Goal: Communication & Community: Answer question/provide support

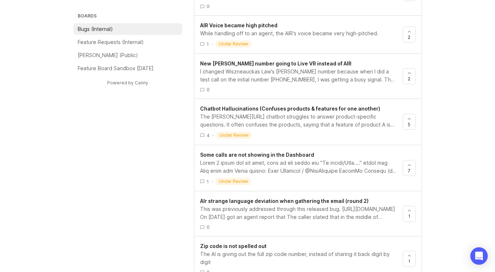
scroll to position [463, 0]
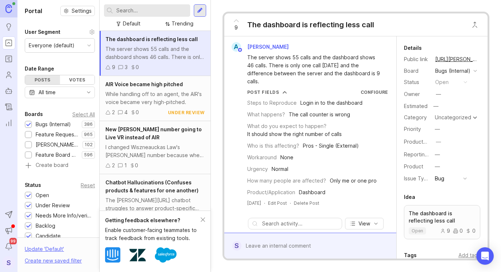
click at [440, 233] on icon at bounding box center [442, 230] width 5 height 5
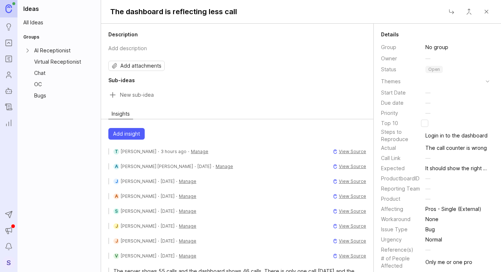
click at [140, 67] on span "Add attachments" at bounding box center [140, 65] width 41 height 7
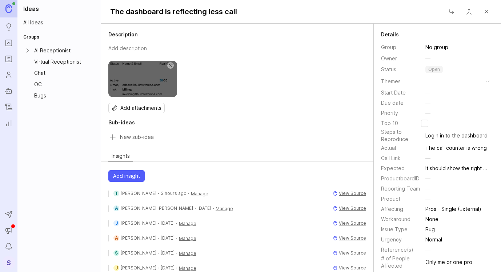
click at [116, 174] on span "Add insight" at bounding box center [126, 175] width 27 height 7
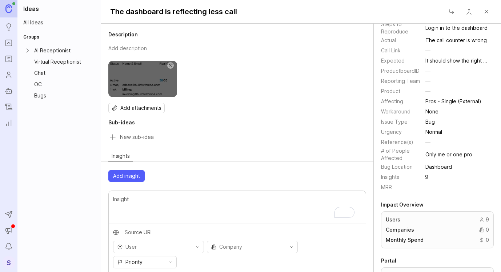
scroll to position [195, 0]
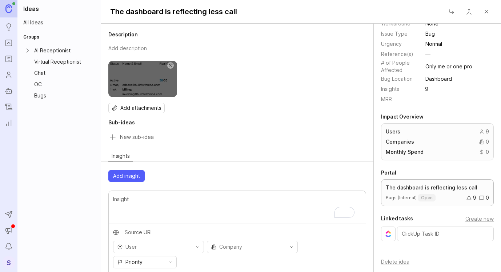
click at [466, 196] on icon at bounding box center [468, 198] width 4 height 4
click at [466, 200] on icon at bounding box center [468, 197] width 5 height 5
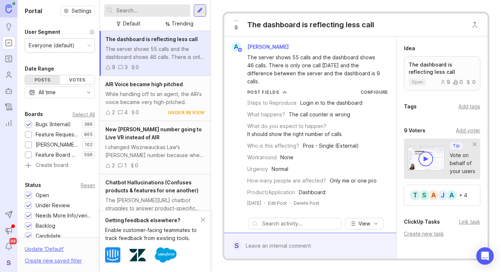
scroll to position [201, 0]
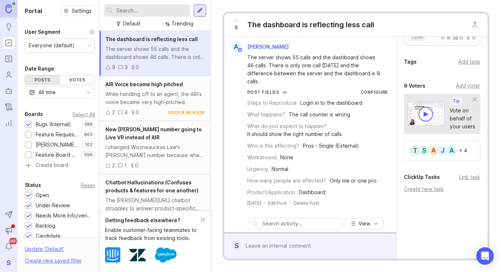
click at [451, 119] on div "Vote on behalf of your users" at bounding box center [461, 118] width 25 height 24
click at [456, 86] on div "Add voter" at bounding box center [467, 86] width 24 height 8
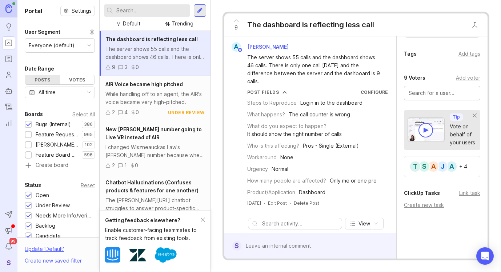
click at [456, 82] on div "Add voter" at bounding box center [467, 78] width 24 height 8
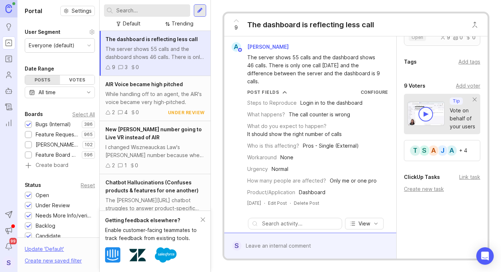
click at [456, 85] on div "Add voter" at bounding box center [467, 86] width 24 height 8
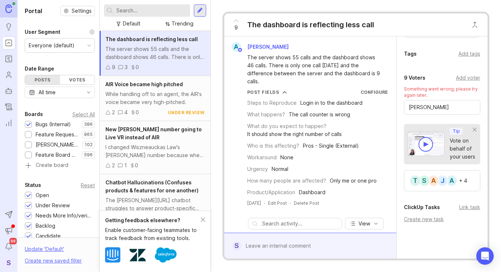
click at [478, 118] on div "9 Voters Add voter Something went wrong, please try again later. Shayla Frankli…" at bounding box center [441, 132] width 91 height 118
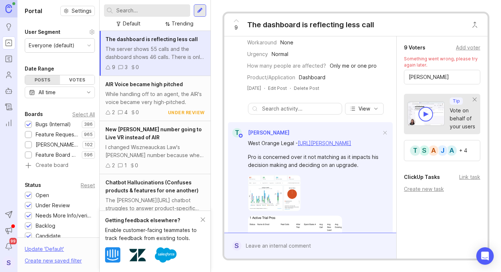
scroll to position [231, 0]
click at [454, 82] on input "Shayla Franklin" at bounding box center [441, 78] width 67 height 8
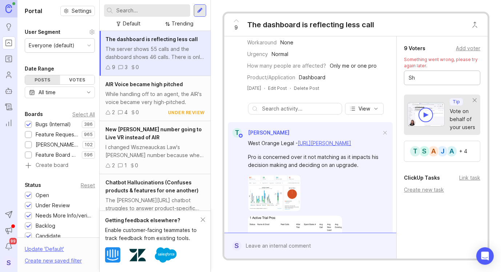
type input "S"
click at [462, 52] on div "Add voter" at bounding box center [467, 48] width 24 height 8
click at [455, 86] on div "Add voter" at bounding box center [467, 86] width 24 height 8
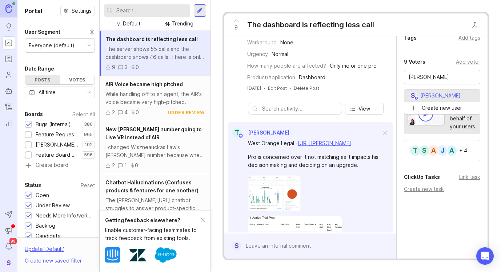
type input "Shayla Franklin"
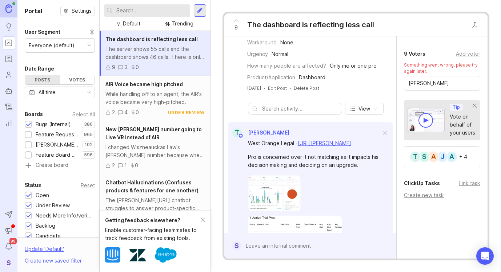
click at [274, 244] on div at bounding box center [315, 246] width 148 height 14
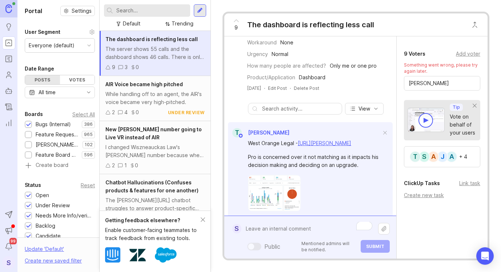
click at [273, 224] on textarea "To enrich screen reader interactions, please activate Accessibility in Grammarl…" at bounding box center [309, 229] width 137 height 14
type textarea "T"
paste textarea "MBA Builders"
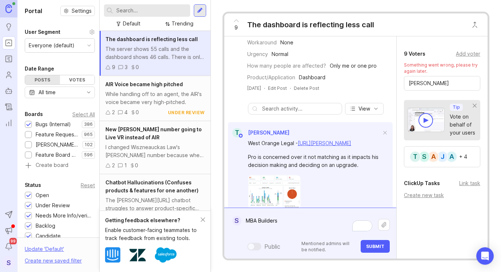
paste textarea "https://agent.smith.ai/pro/company/12245/"
type textarea "MBA Builders https://agent.smith.ai/pro/company/12245/"
click at [371, 248] on span "Submit" at bounding box center [375, 245] width 18 height 5
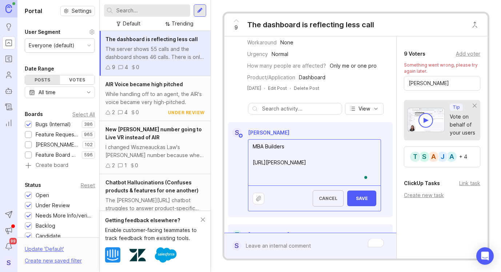
type textarea "MBA Builders https://agent.smith.ai/pro/company/12245/"
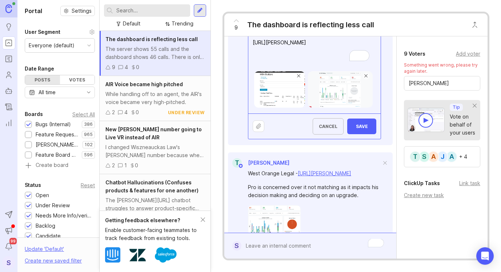
scroll to position [235, 0]
click at [361, 127] on span "Save" at bounding box center [361, 125] width 17 height 5
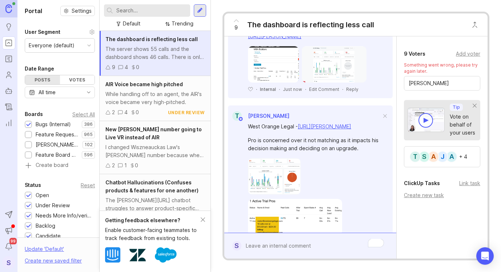
click at [463, 58] on div "Add voter" at bounding box center [467, 54] width 24 height 8
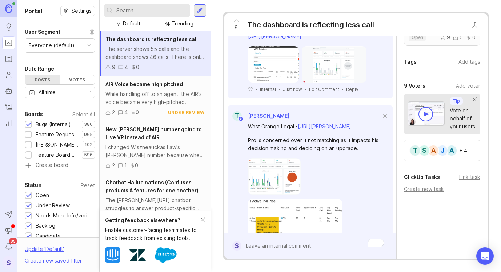
click at [455, 87] on div "Add voter" at bounding box center [467, 86] width 24 height 8
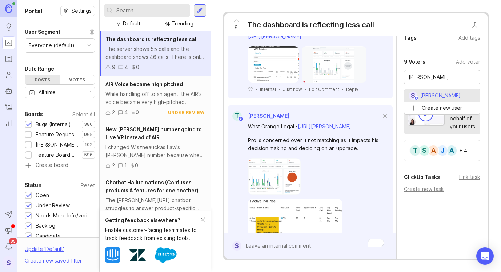
type input "Shayla Franklin"
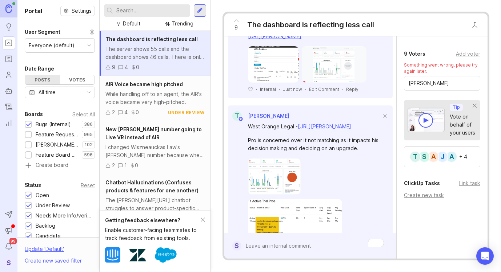
click at [459, 58] on div "Add voter" at bounding box center [467, 54] width 24 height 8
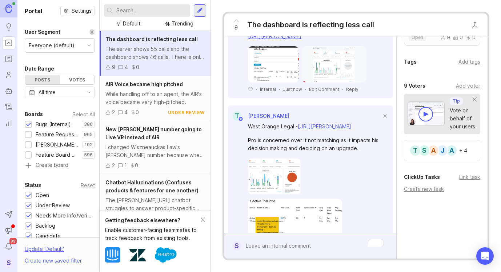
click at [459, 62] on div "Add tags" at bounding box center [469, 62] width 22 height 8
click at [461, 84] on div "Add voter" at bounding box center [467, 86] width 24 height 8
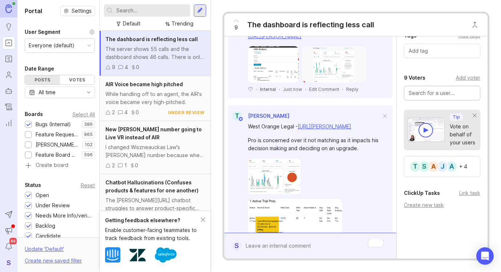
scroll to position [225, 0]
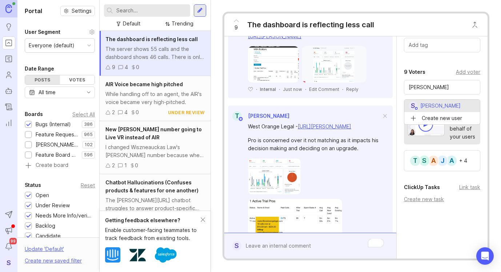
type input "Shayla Franklin"
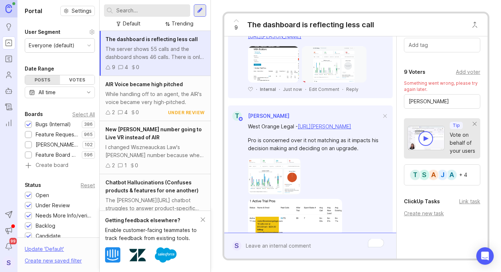
click at [466, 179] on div "A J A S T + 4" at bounding box center [442, 174] width 76 height 21
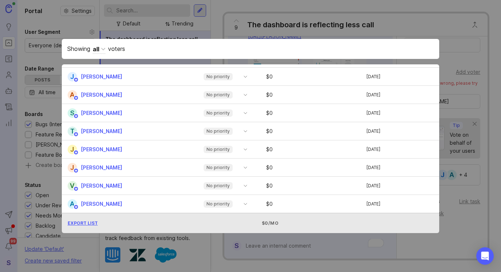
scroll to position [0, 0]
